Goal: Contribute content: Add original content to the website for others to see

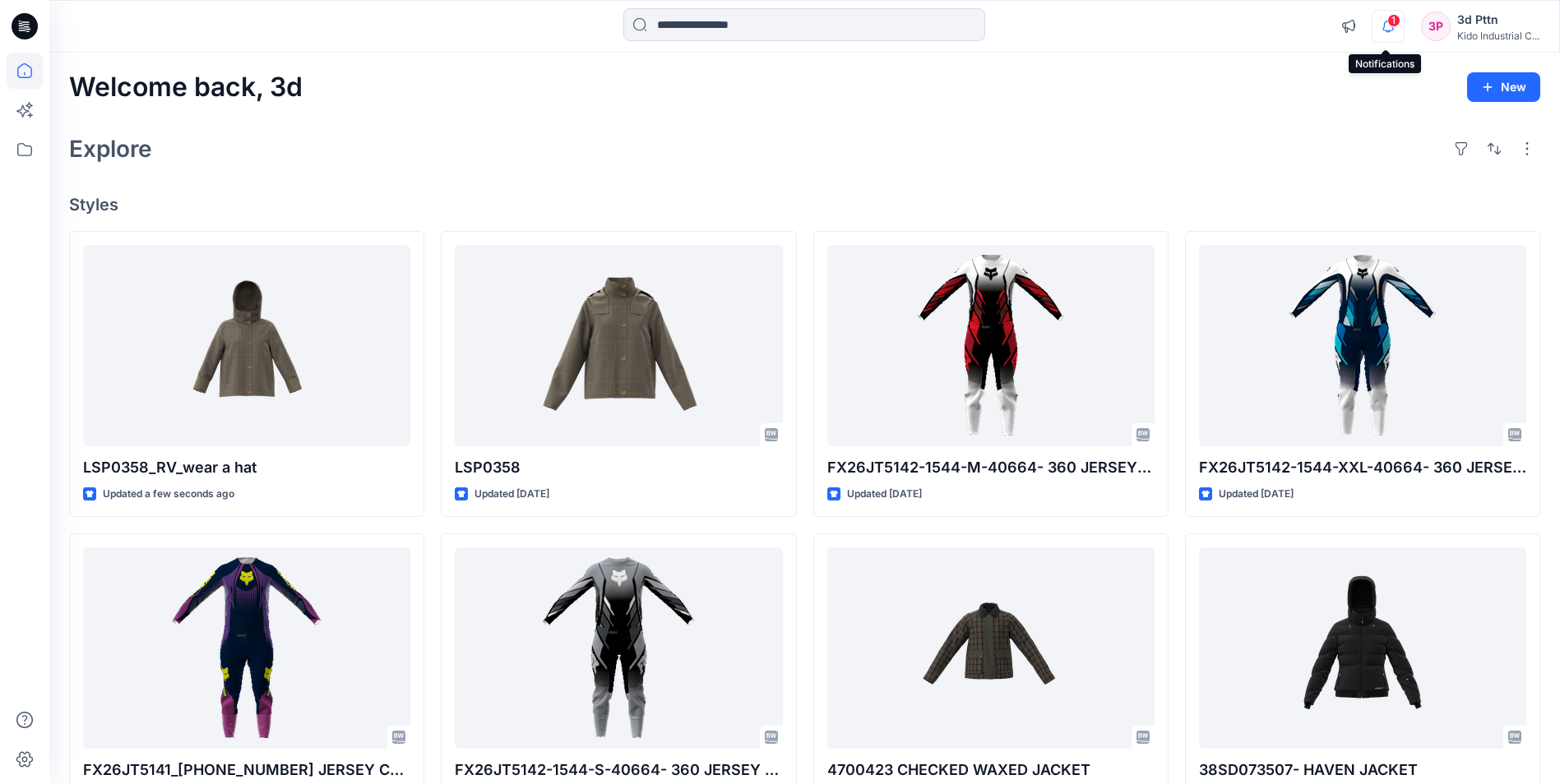
click at [1386, 25] on icon "button" at bounding box center [1387, 26] width 31 height 33
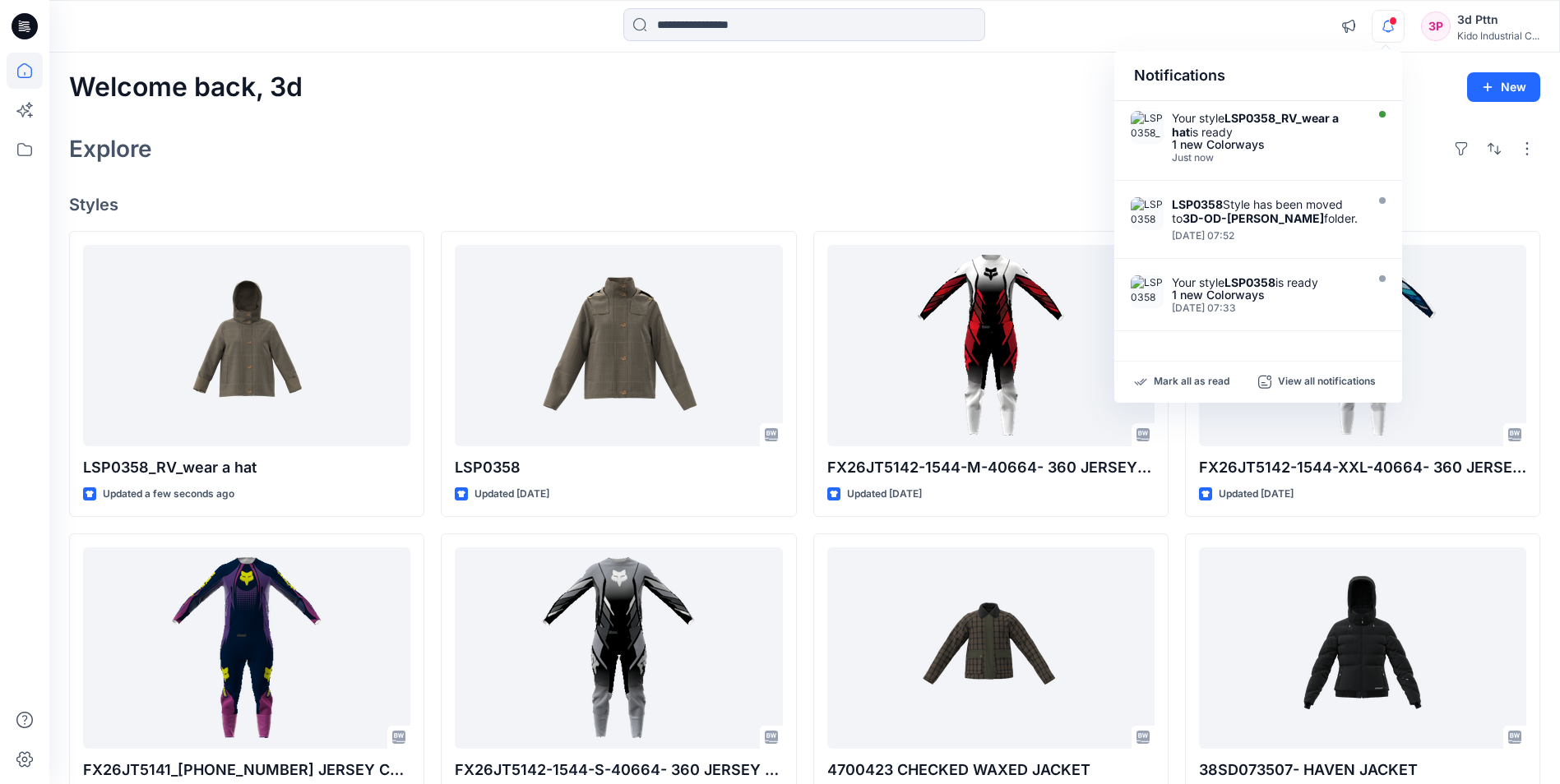
click at [1043, 98] on div "Welcome back, 3d New" at bounding box center [805, 87] width 1471 height 31
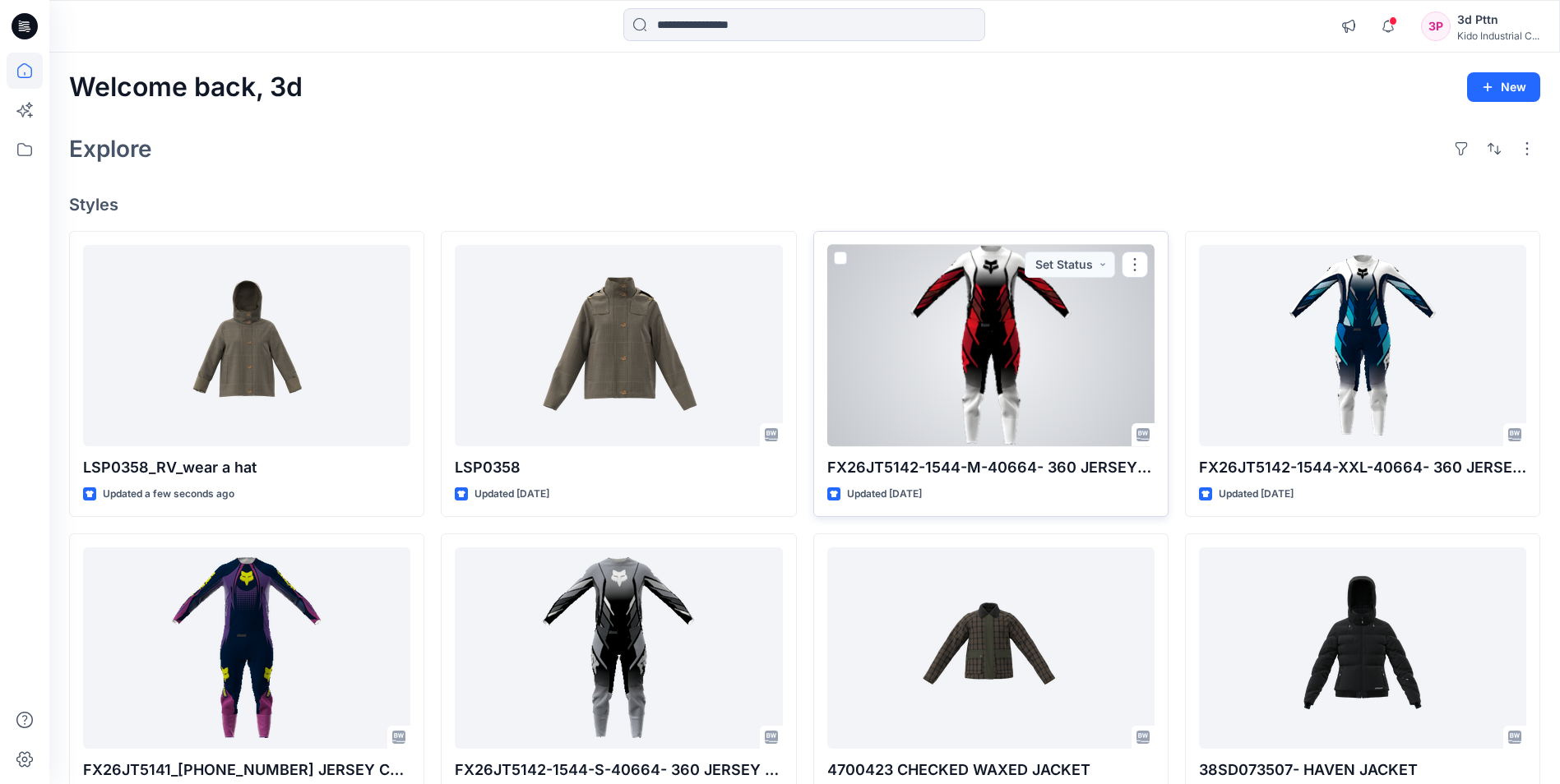
click at [986, 342] on div at bounding box center [991, 346] width 327 height 201
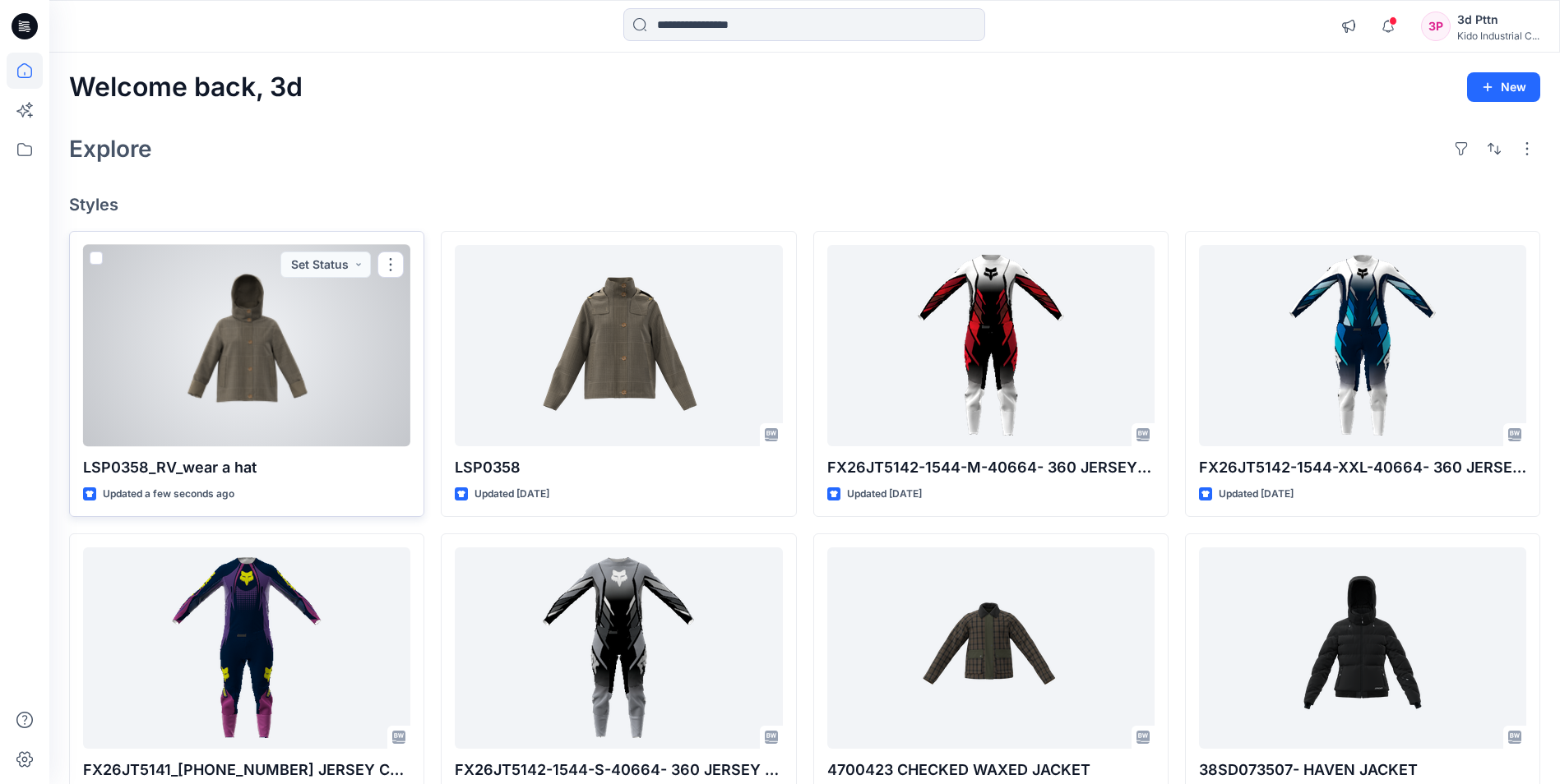
click at [291, 407] on div at bounding box center [246, 346] width 327 height 201
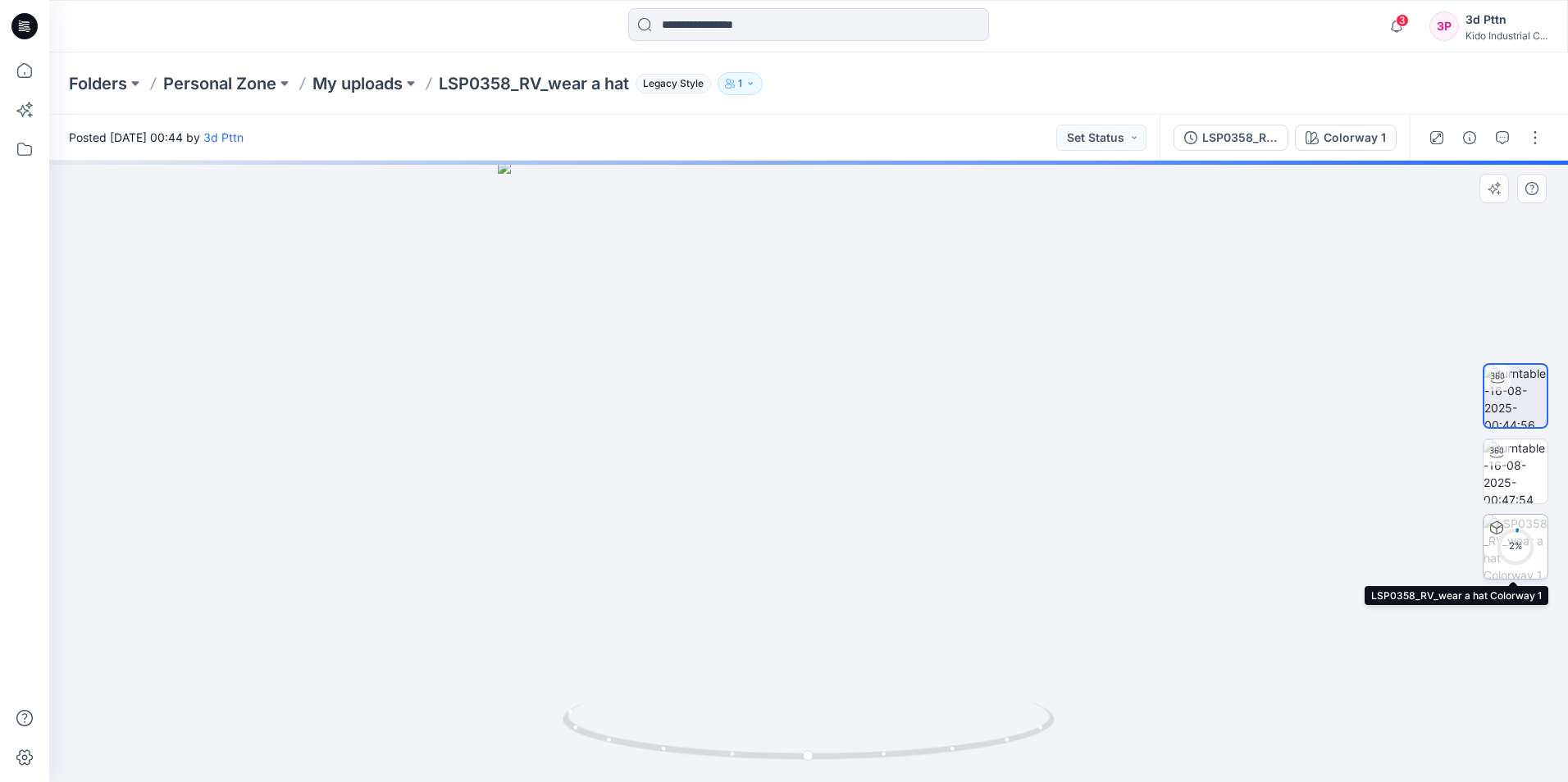
click at [1519, 569] on img at bounding box center [1514, 546] width 64 height 64
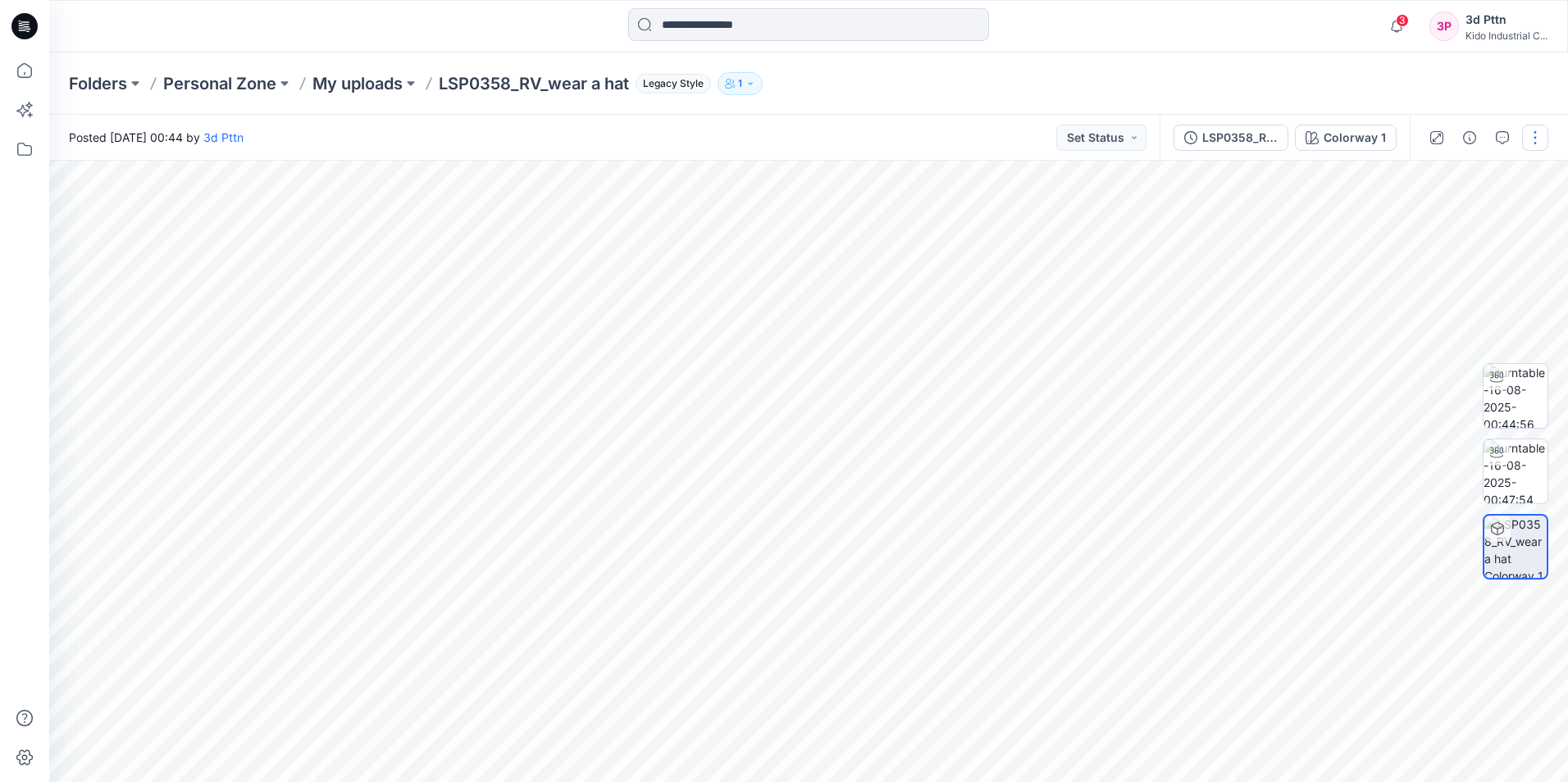
click at [1532, 149] on button "button" at bounding box center [1534, 137] width 26 height 26
click at [1491, 172] on button "Edit" at bounding box center [1466, 176] width 151 height 30
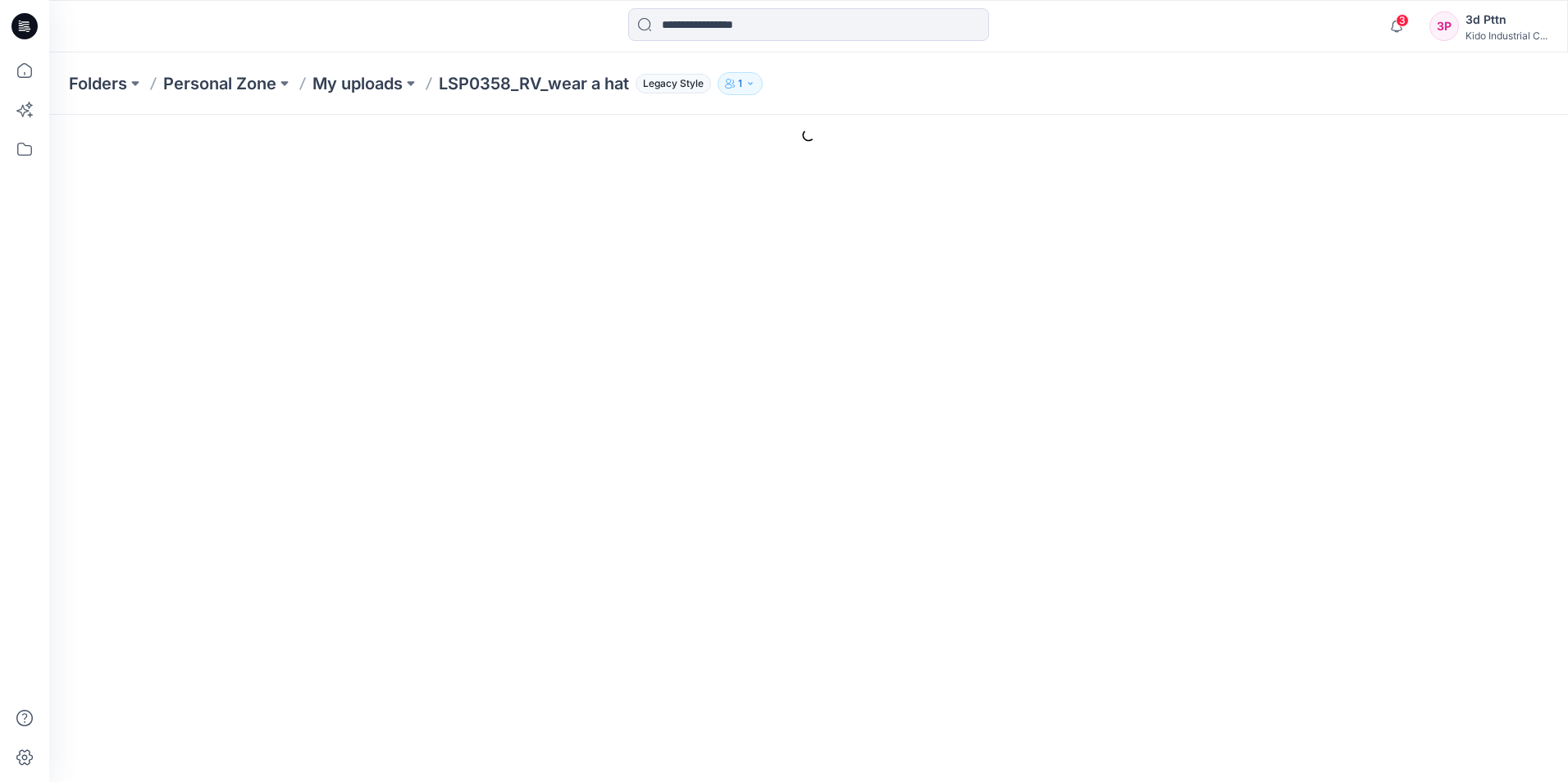
type input "**********"
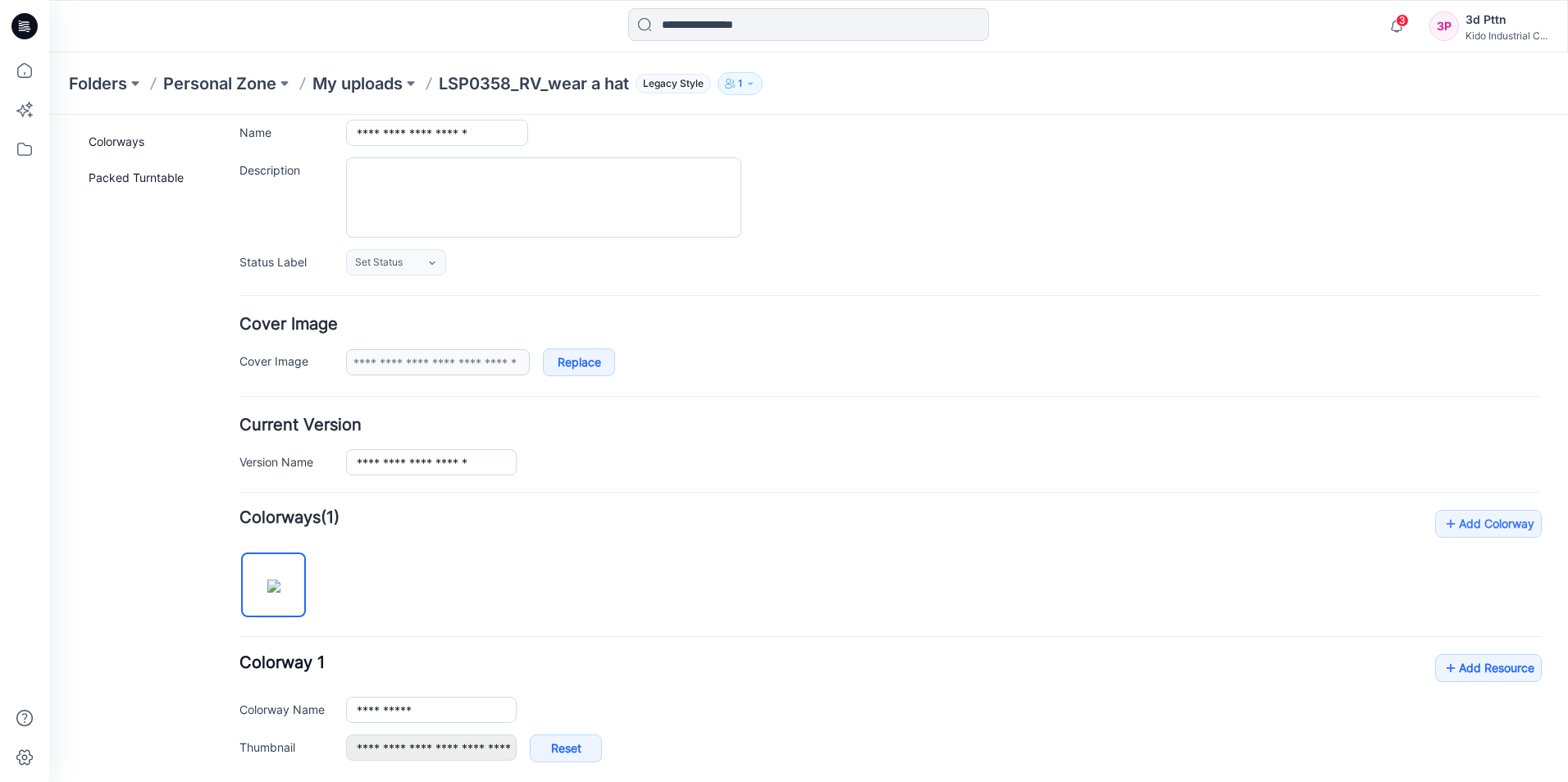
scroll to position [410, 0]
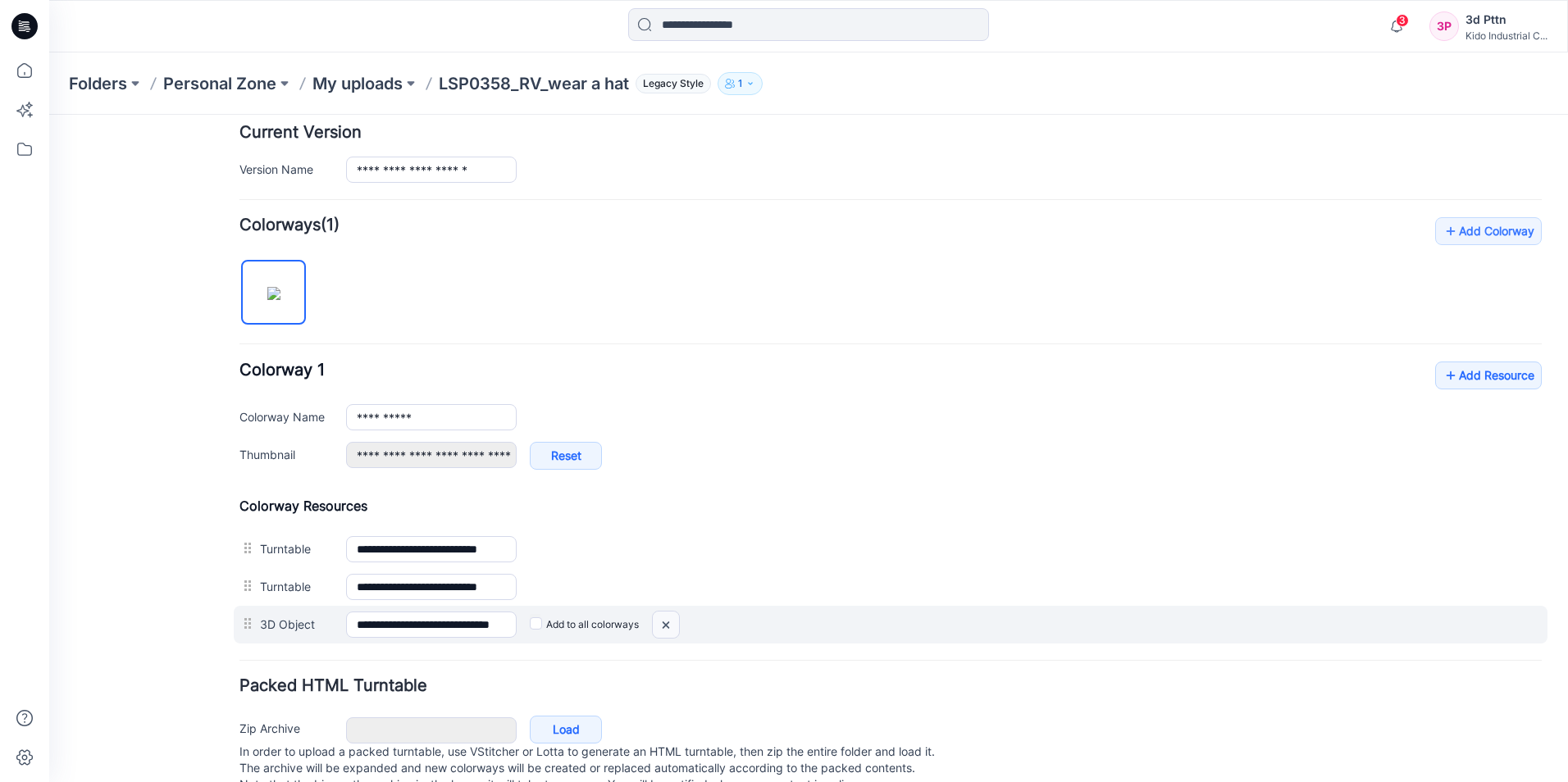
drag, startPoint x: 668, startPoint y: 625, endPoint x: 905, endPoint y: 204, distance: 483.1
click at [49, 115] on img at bounding box center [49, 115] width 0 height 0
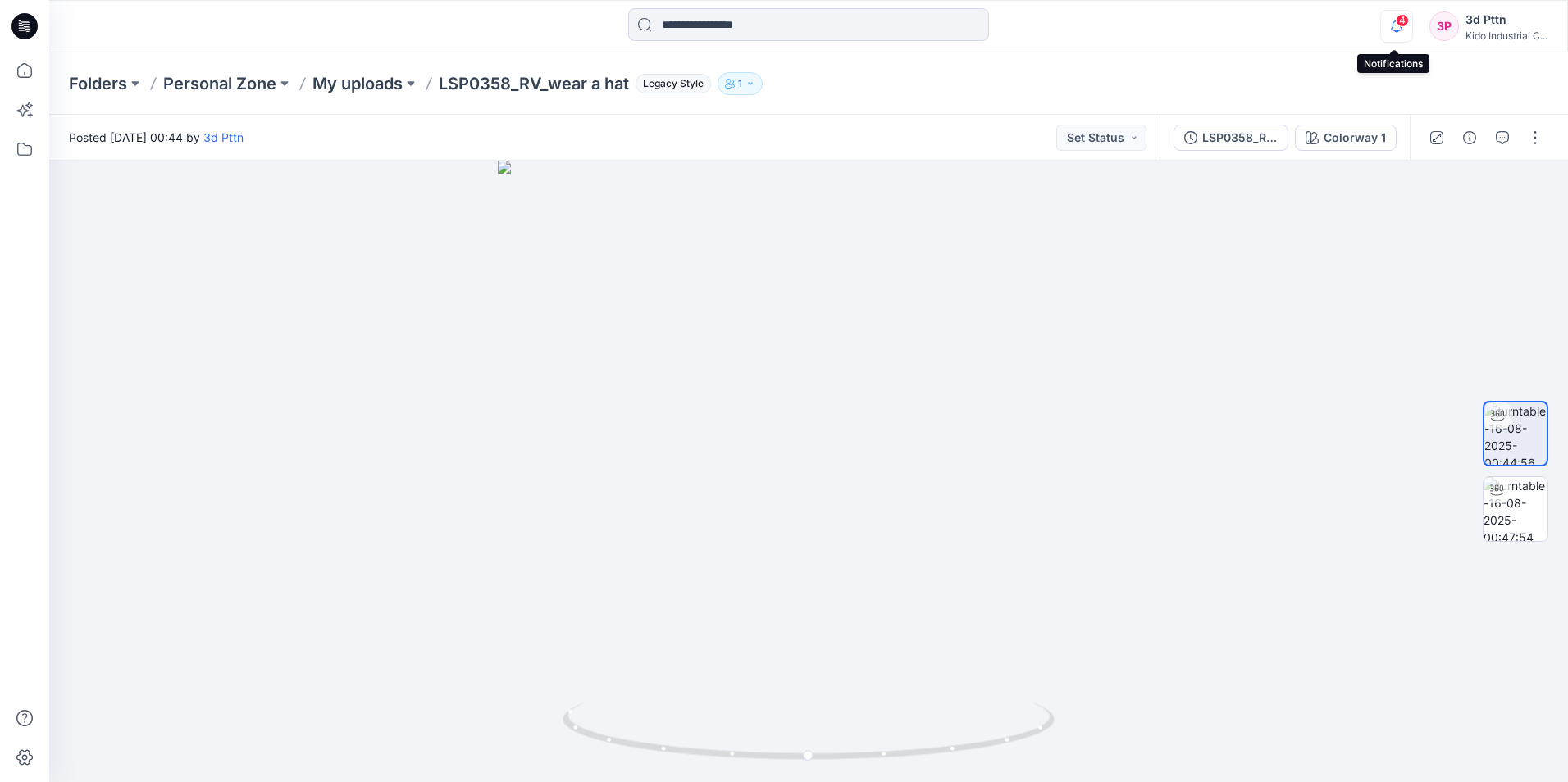
click at [1389, 24] on icon "button" at bounding box center [1396, 26] width 31 height 33
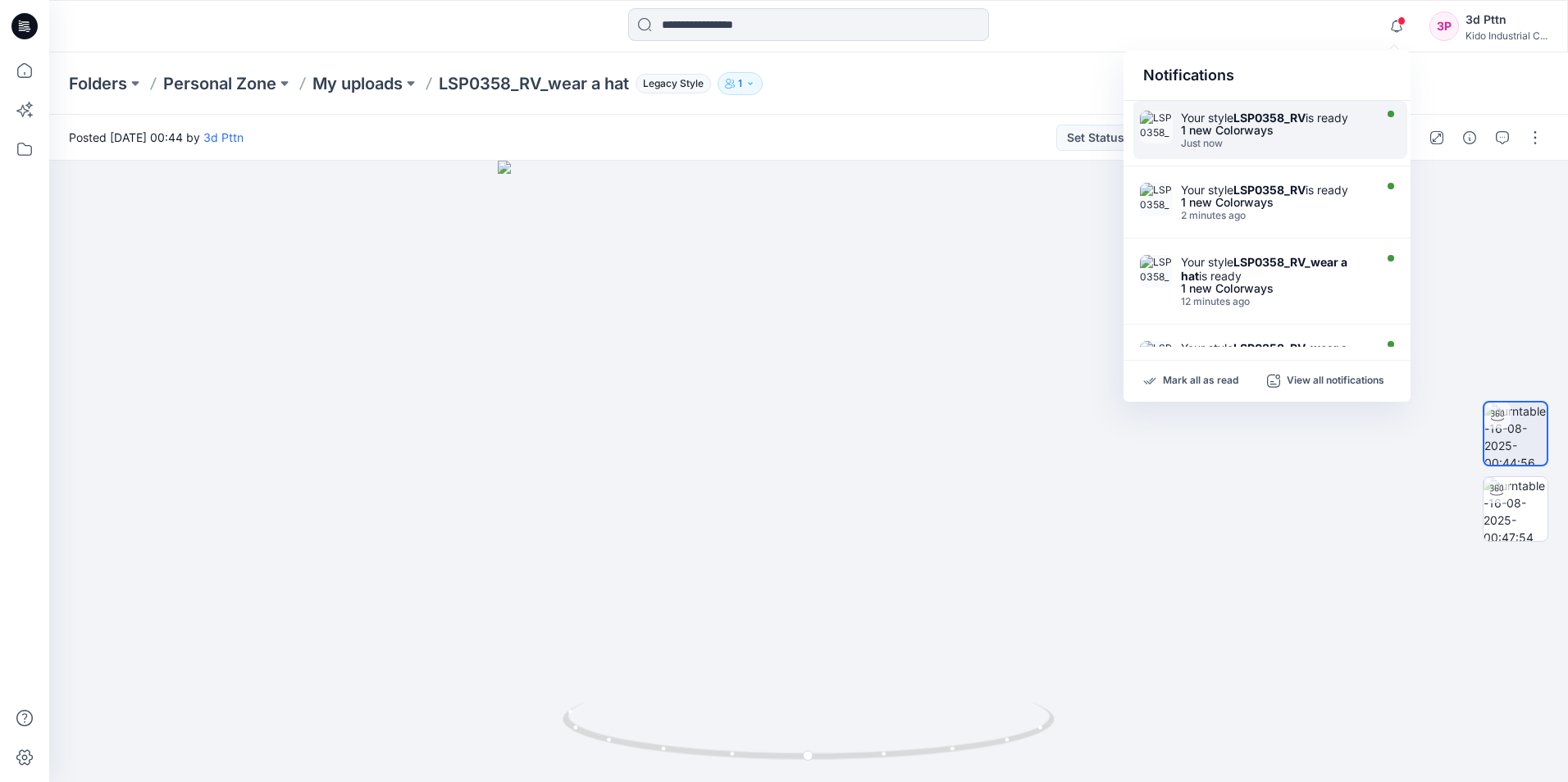
click at [1258, 125] on div "1 new Colorways" at bounding box center [1275, 130] width 188 height 12
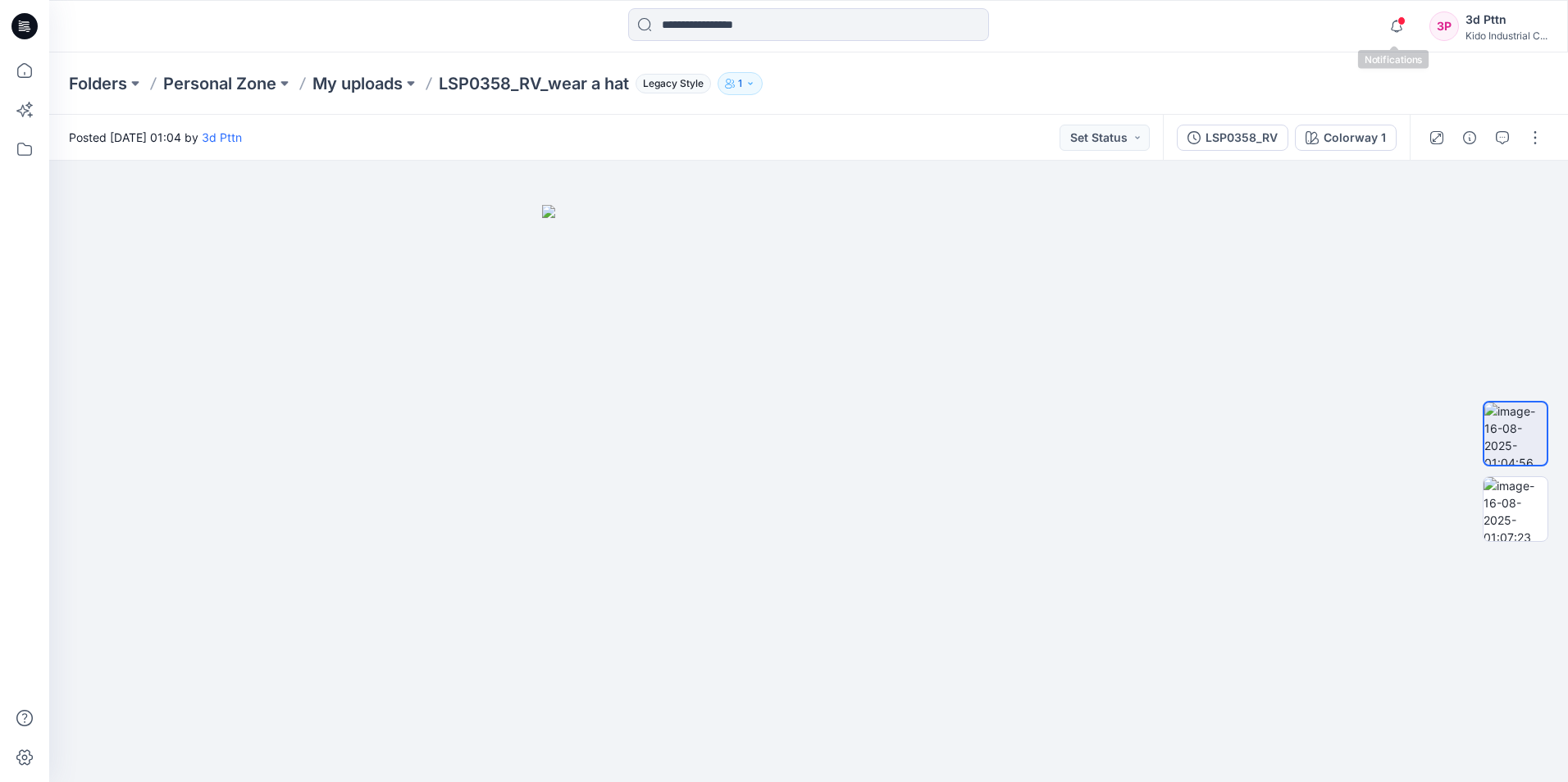
click at [1397, 20] on span at bounding box center [1400, 21] width 8 height 9
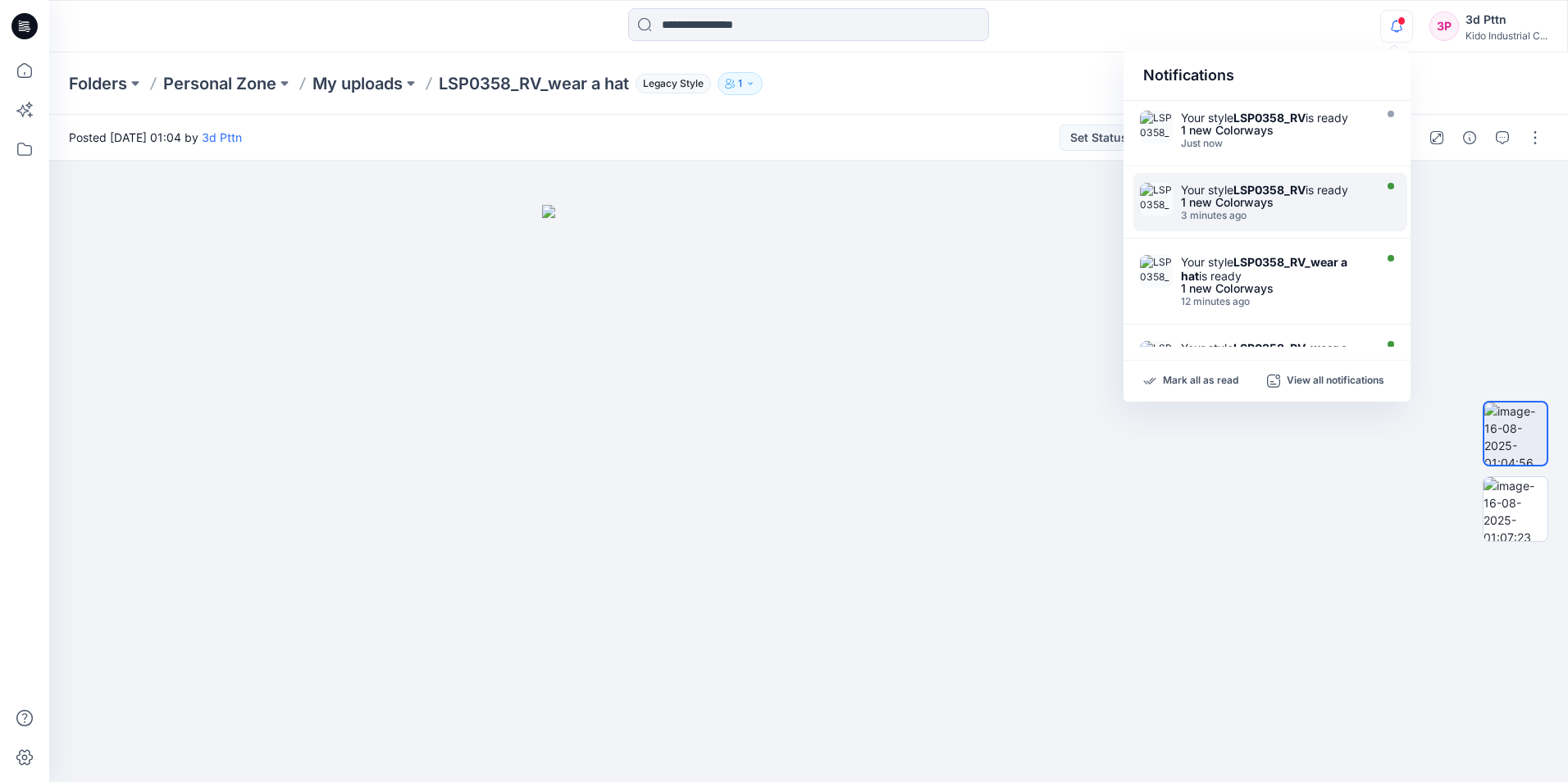
click at [1252, 186] on strong "LSP0358_RV" at bounding box center [1269, 190] width 72 height 14
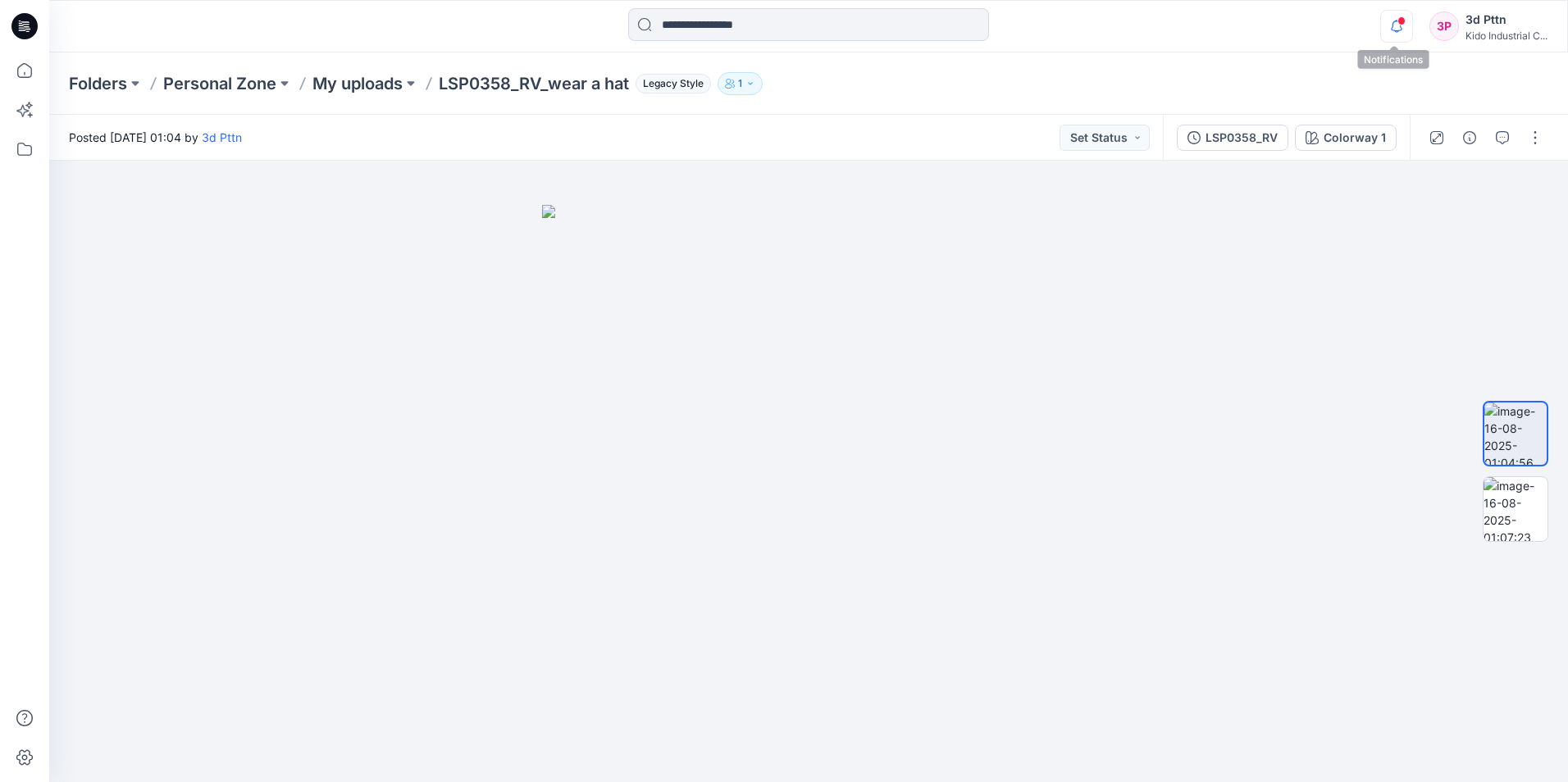
click at [1394, 24] on icon "button" at bounding box center [1396, 26] width 31 height 33
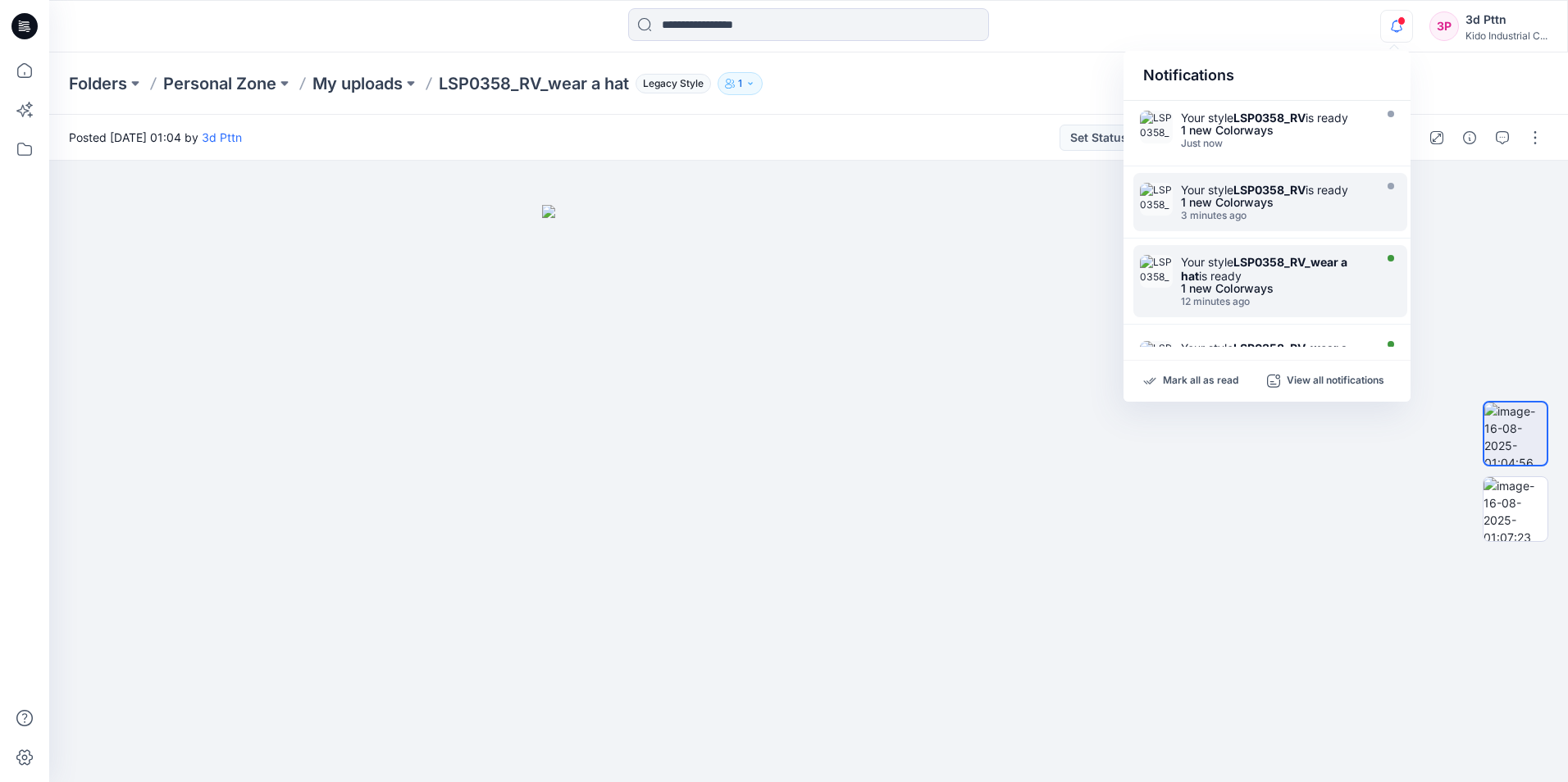
click at [1275, 276] on div "Your style LSP0358_RV_wear a hat is ready" at bounding box center [1275, 268] width 188 height 28
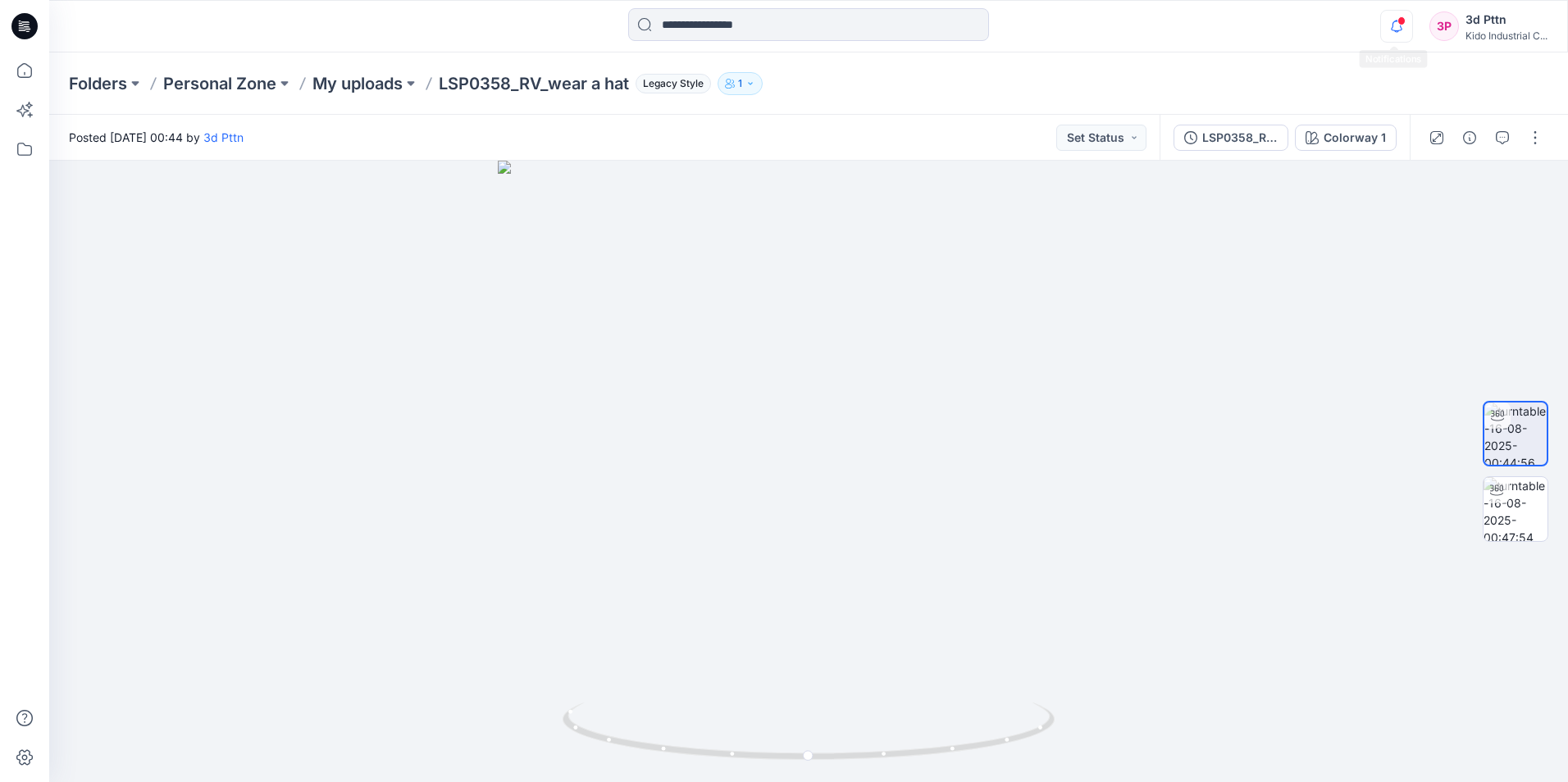
click at [1383, 27] on icon "button" at bounding box center [1396, 26] width 31 height 33
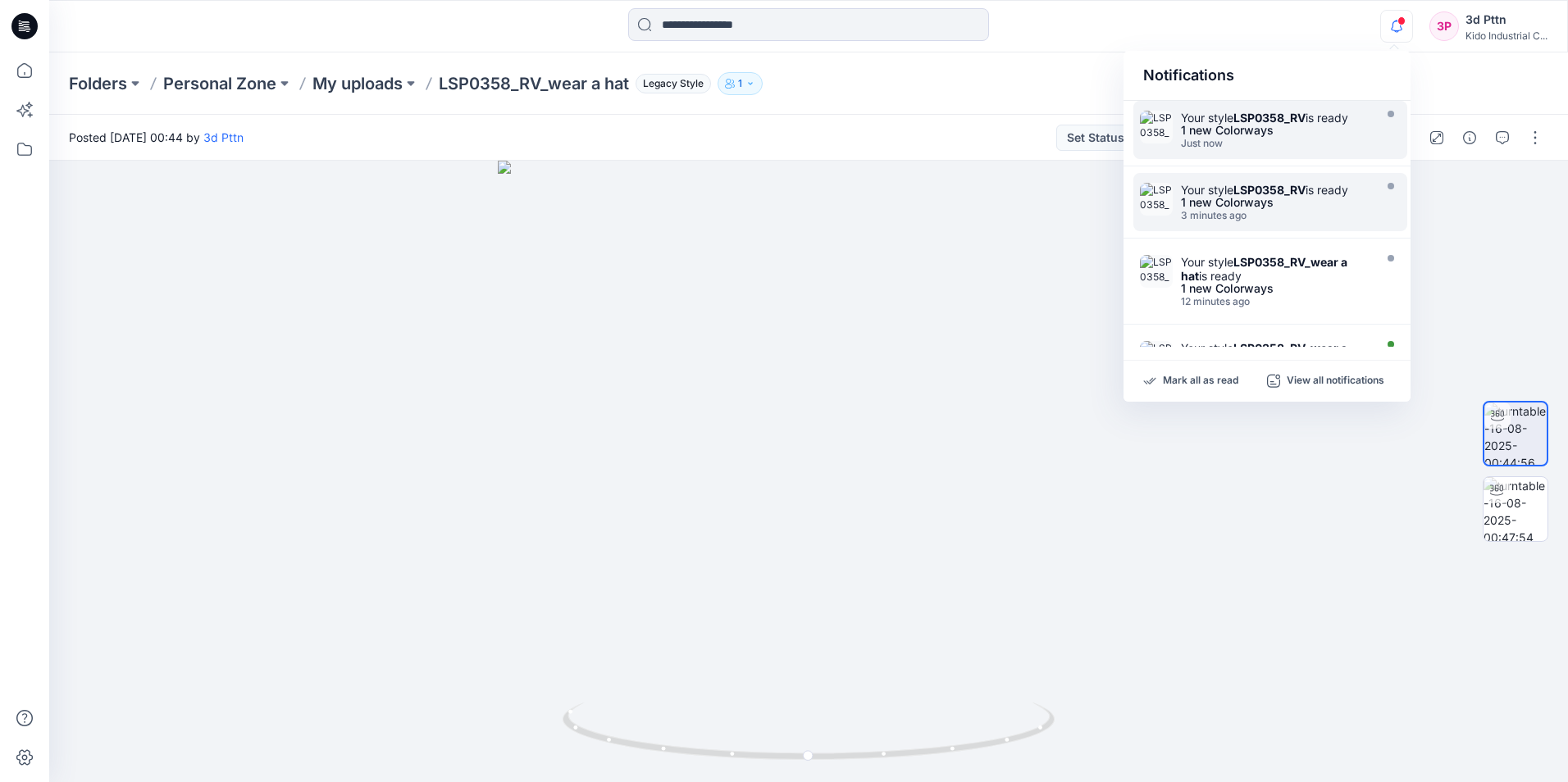
click at [1261, 125] on div "1 new Colorways" at bounding box center [1275, 130] width 188 height 12
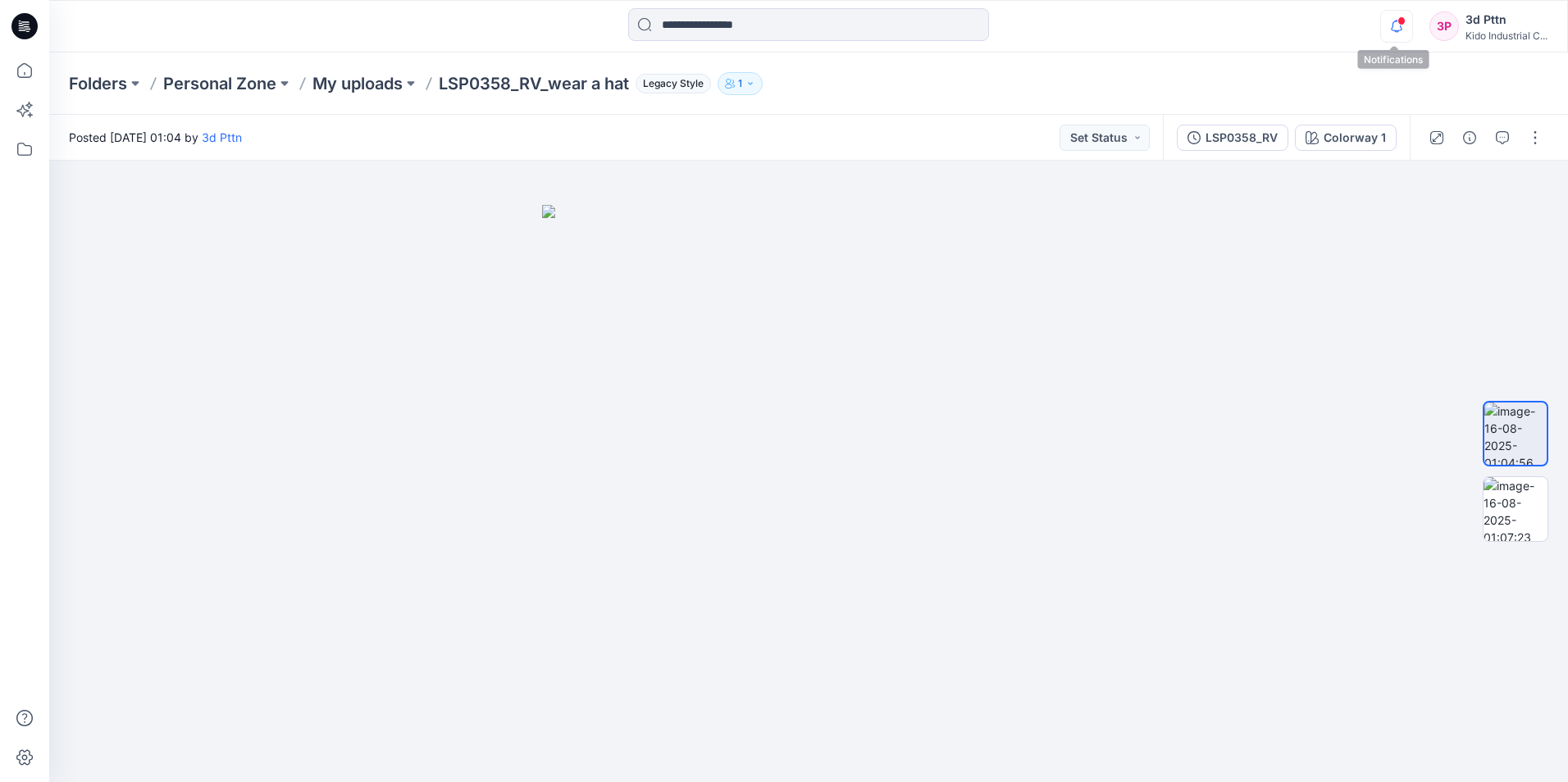
click at [1390, 31] on icon "button" at bounding box center [1396, 26] width 31 height 33
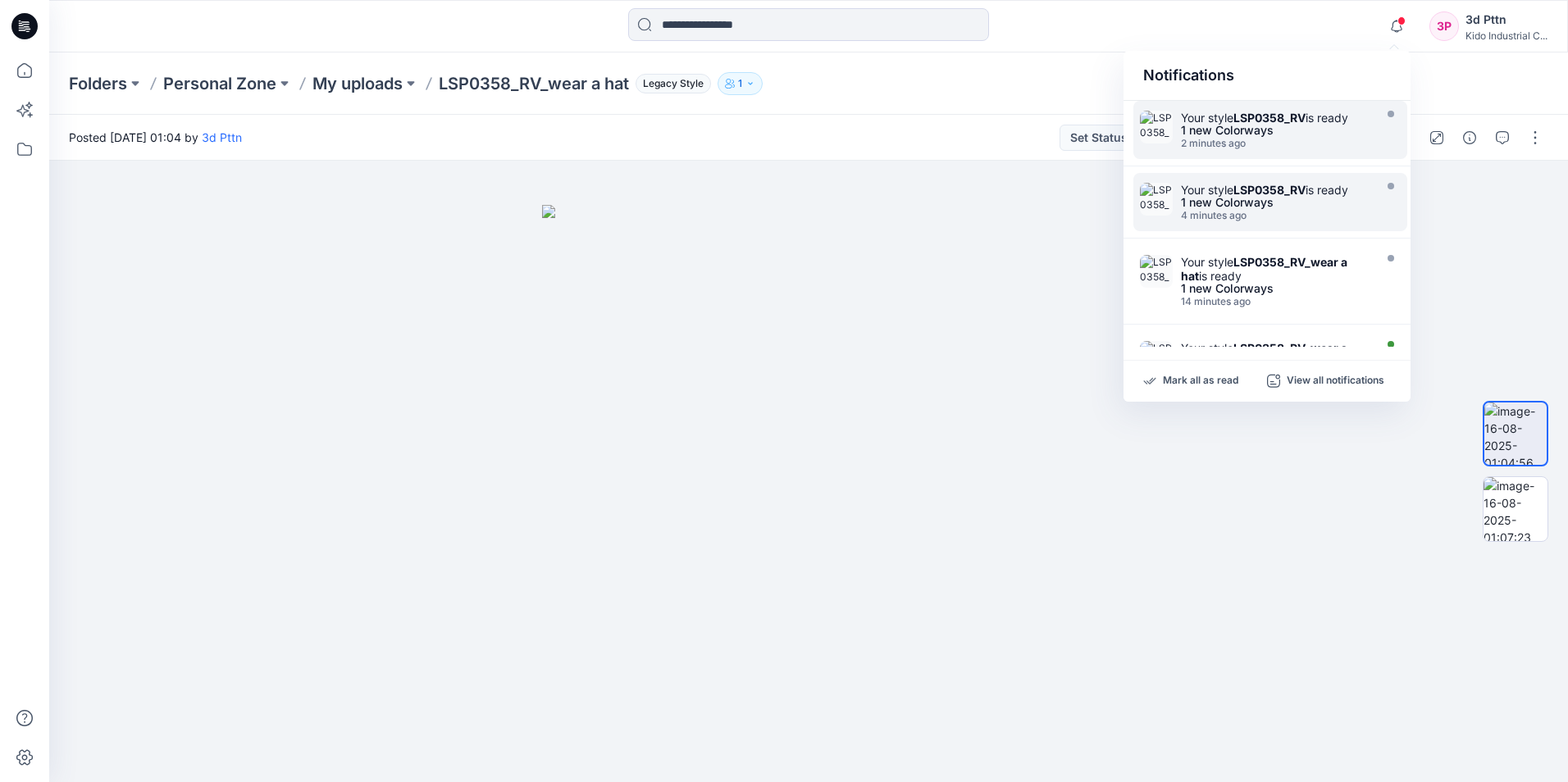
click at [1281, 126] on div "1 new Colorways" at bounding box center [1275, 130] width 188 height 12
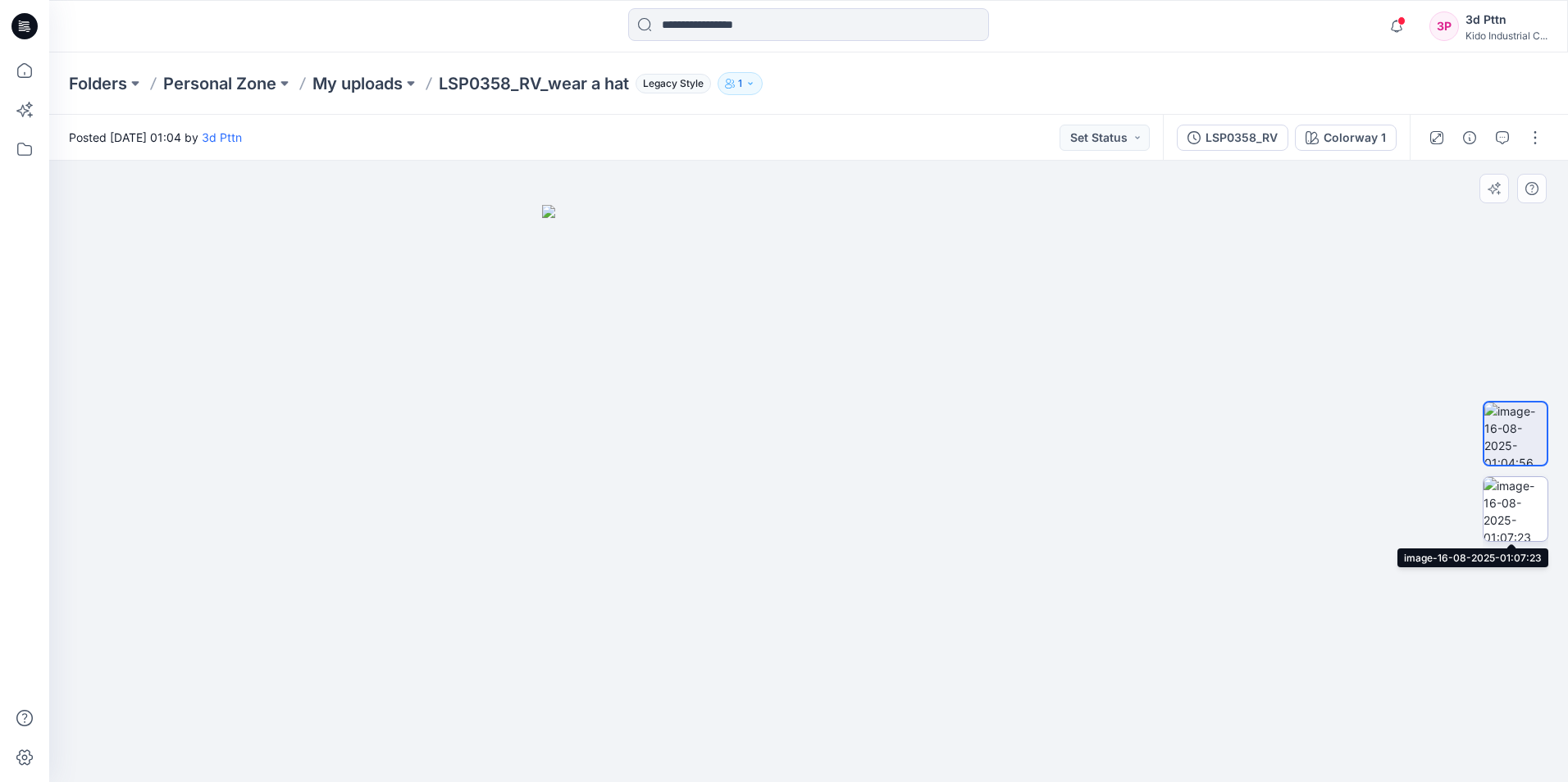
click at [1520, 507] on img at bounding box center [1514, 508] width 64 height 64
